Goal: Transaction & Acquisition: Book appointment/travel/reservation

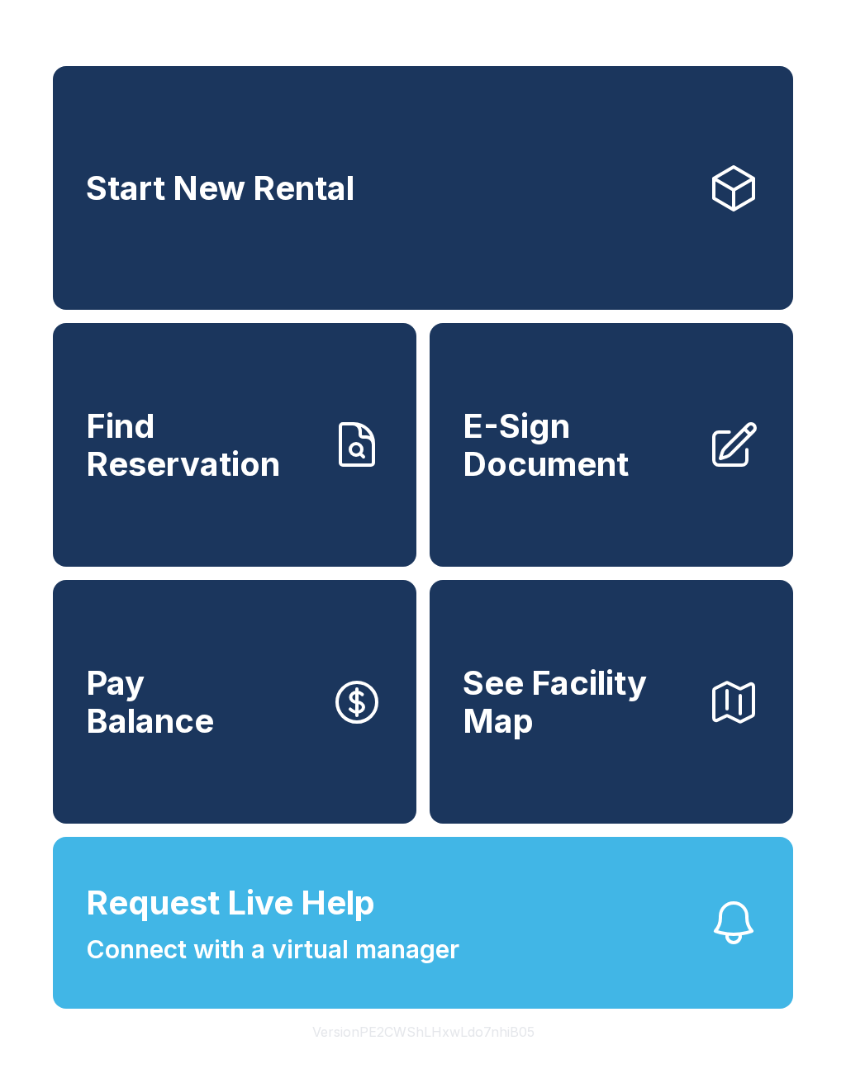
click at [320, 194] on span "Start New Rental" at bounding box center [220, 188] width 268 height 38
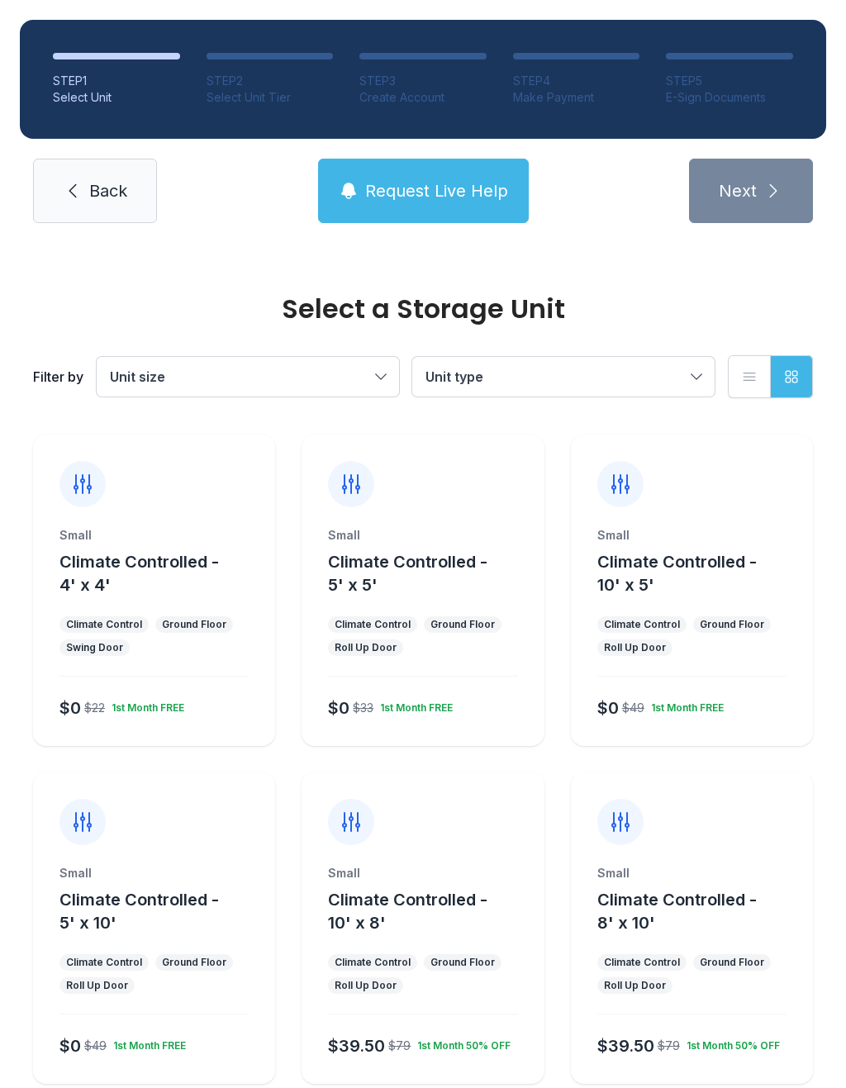
click at [171, 621] on div "Ground Floor" at bounding box center [194, 624] width 64 height 13
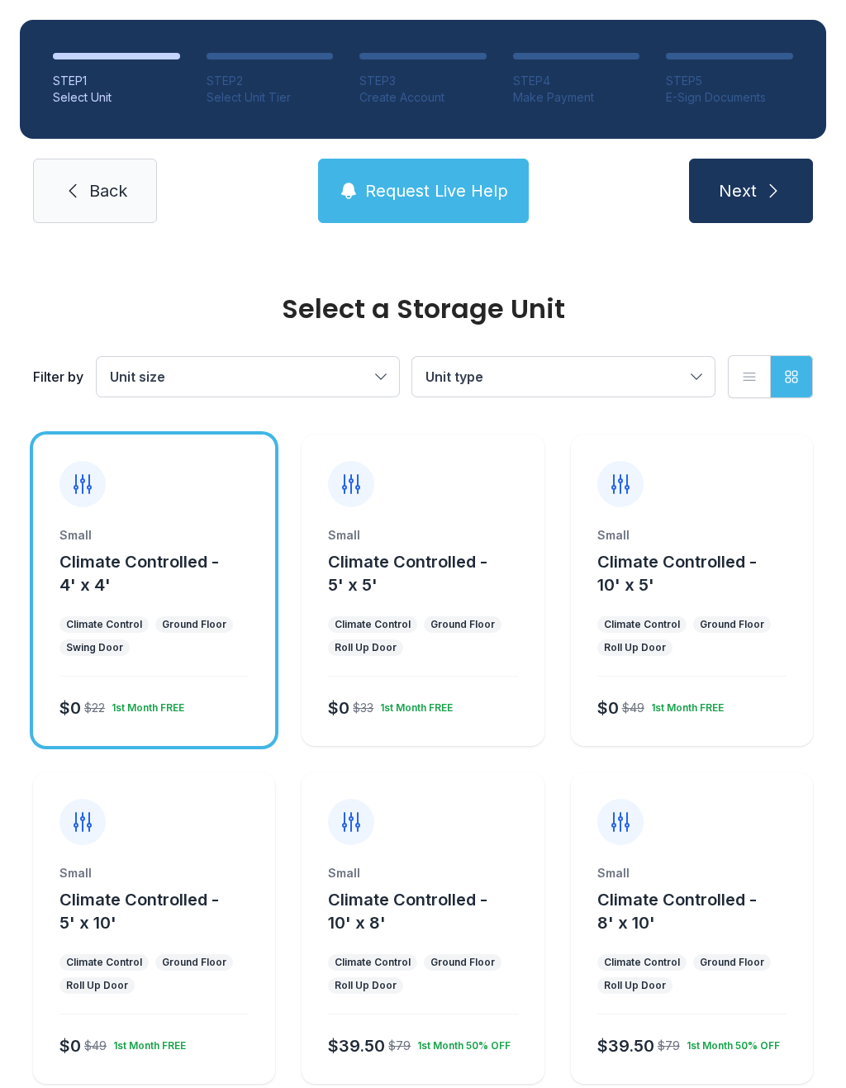
click at [774, 196] on icon "submit" at bounding box center [773, 191] width 20 height 20
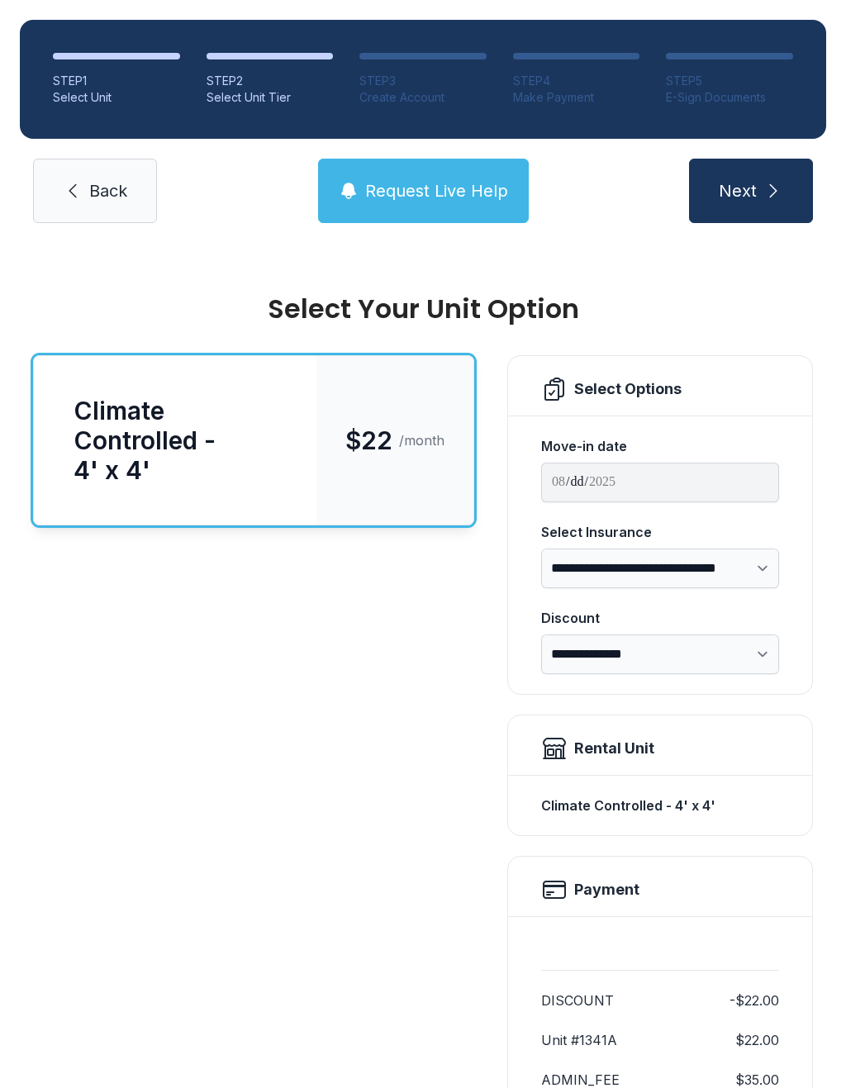
click at [249, 446] on div "Climate Controlled - 4' x 4'" at bounding box center [175, 440] width 203 height 89
click at [770, 203] on button "Next" at bounding box center [751, 191] width 124 height 64
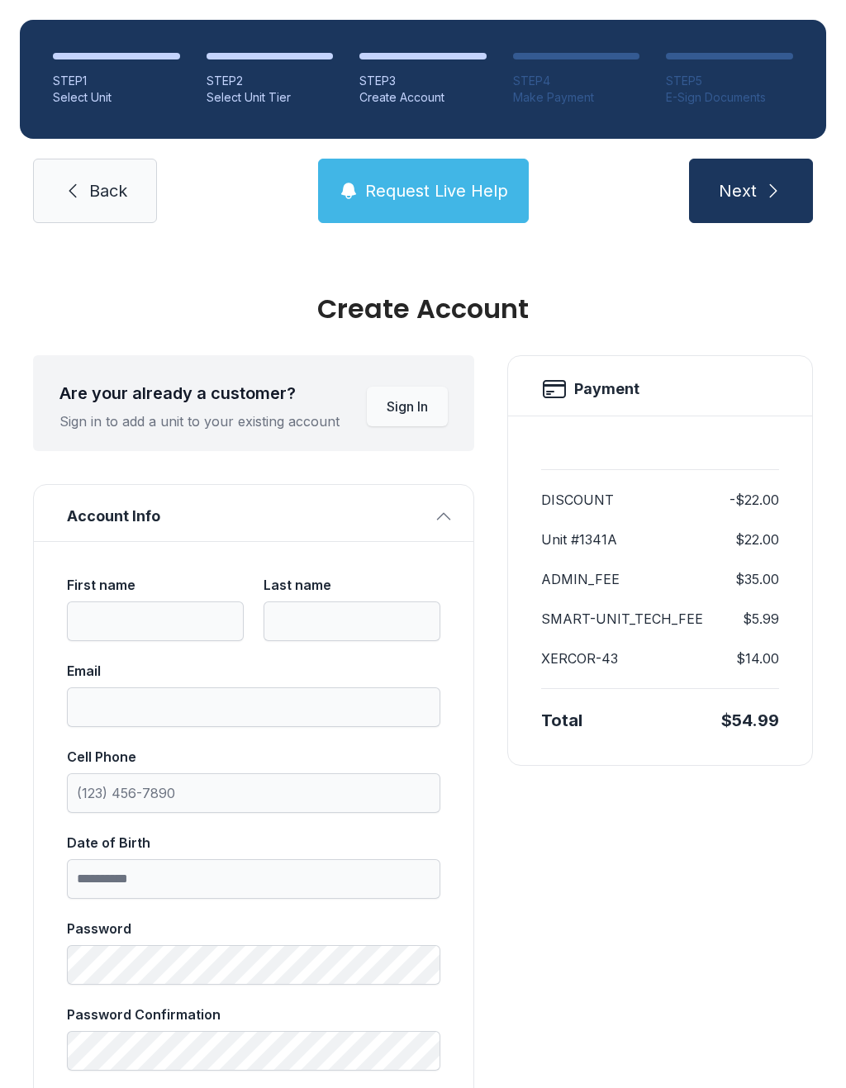
click at [766, 185] on icon "submit" at bounding box center [773, 191] width 20 height 20
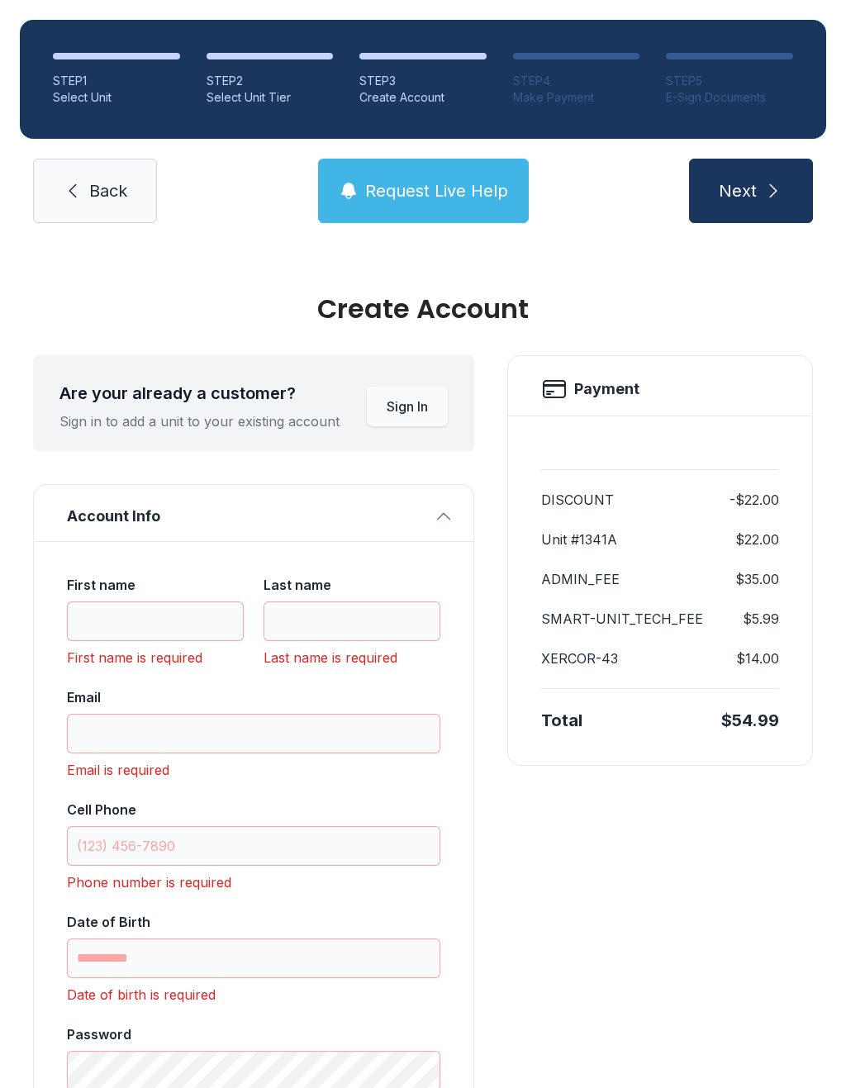
click at [766, 188] on icon "submit" at bounding box center [773, 191] width 20 height 20
click at [96, 192] on span "Back" at bounding box center [108, 190] width 38 height 23
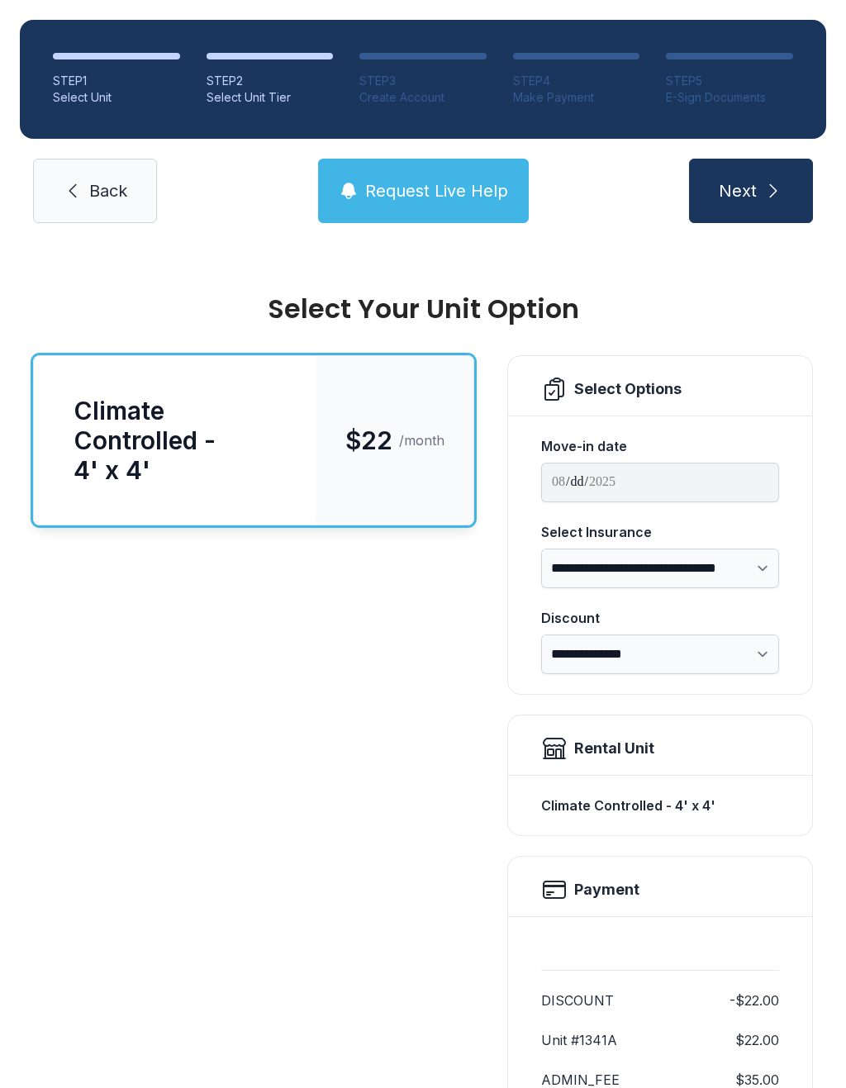
click at [102, 192] on span "Back" at bounding box center [108, 190] width 38 height 23
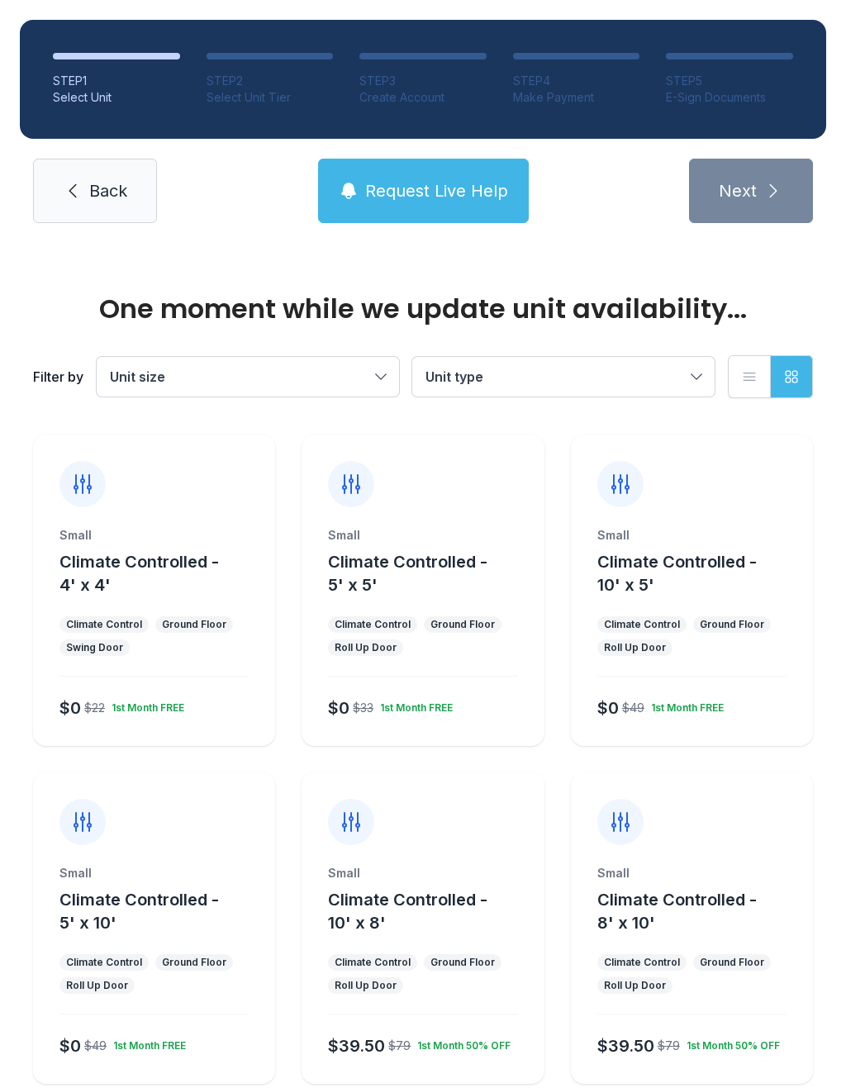
click at [97, 197] on span "Back" at bounding box center [108, 190] width 38 height 23
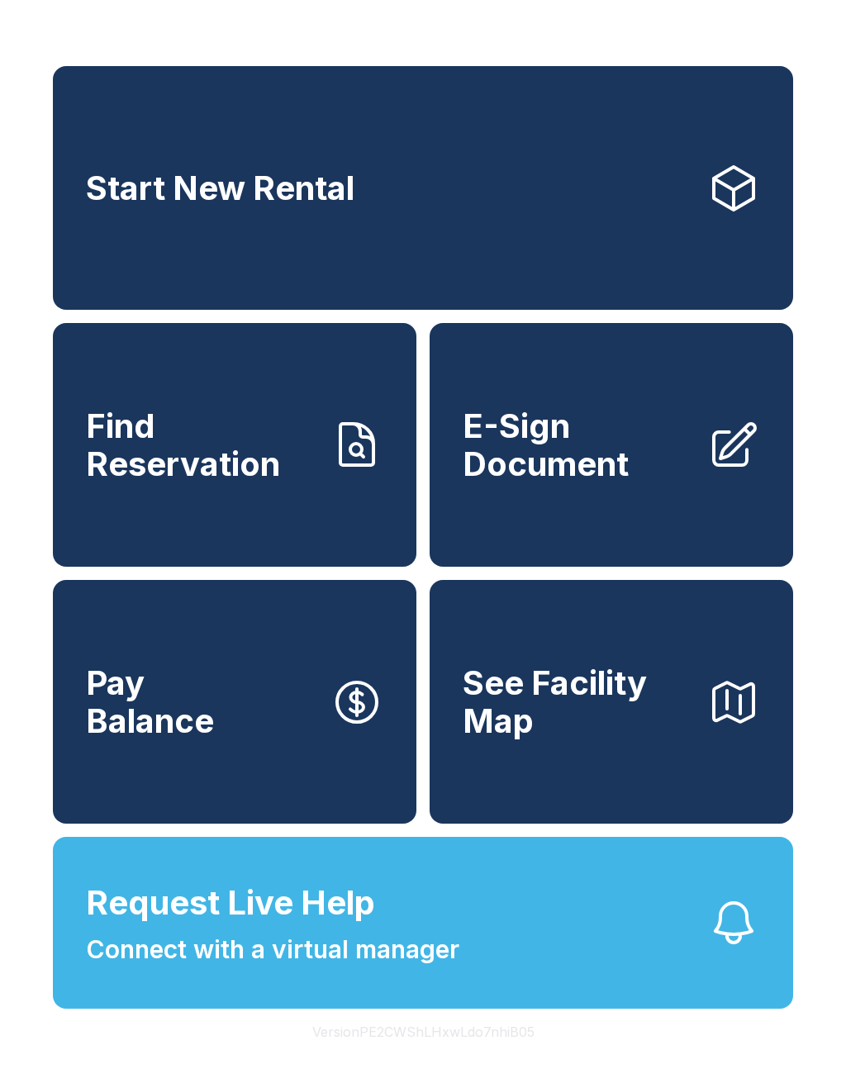
click at [281, 928] on span "Request Live Help" at bounding box center [230, 903] width 289 height 50
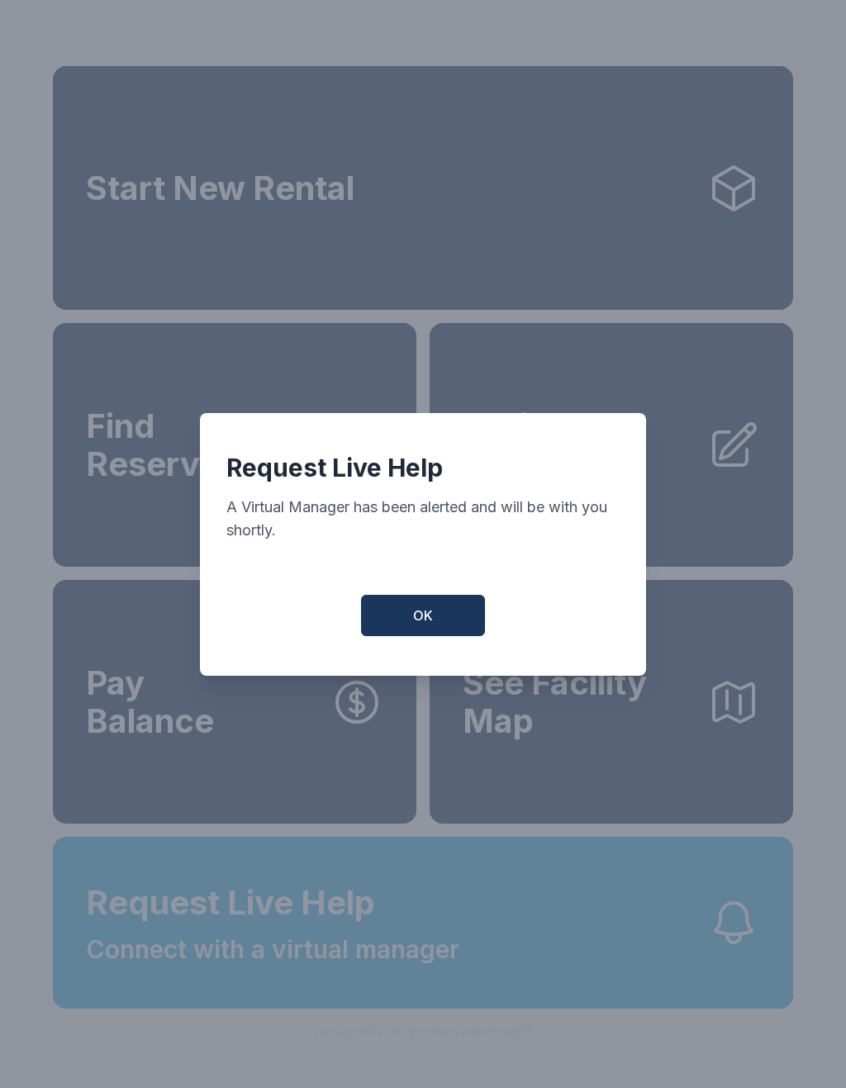
click at [432, 636] on button "OK" at bounding box center [423, 615] width 124 height 41
